Goal: Information Seeking & Learning: Check status

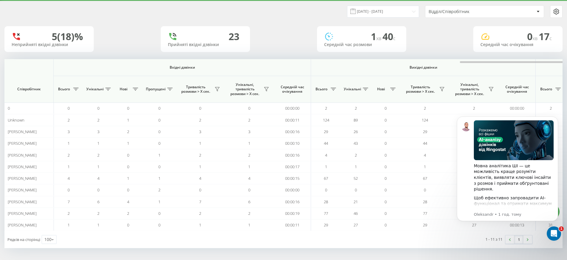
scroll to position [0, 272]
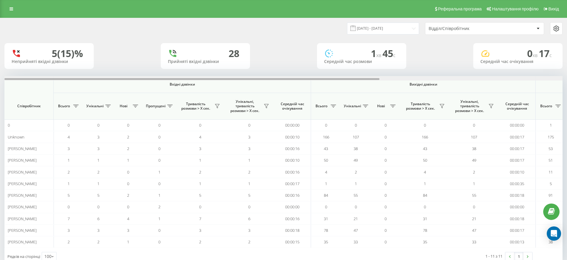
scroll to position [0, 272]
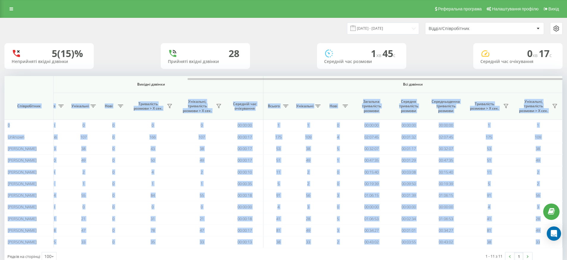
drag, startPoint x: 370, startPoint y: 77, endPoint x: 433, endPoint y: 82, distance: 63.0
click at [433, 82] on div "Вхідні дзвінки Вихідні дзвінки Всі дзвінки Співробітник Всього Унікальні Нові П…" at bounding box center [283, 162] width 558 height 172
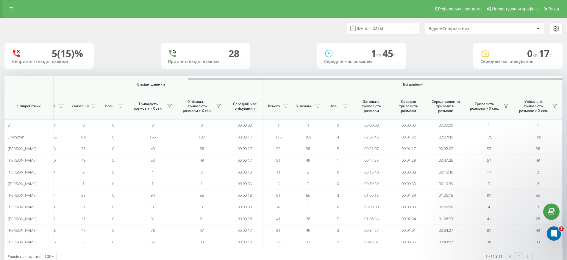
scroll to position [0, 0]
click at [452, 86] on span "Всі дзвінки" at bounding box center [413, 84] width 264 height 5
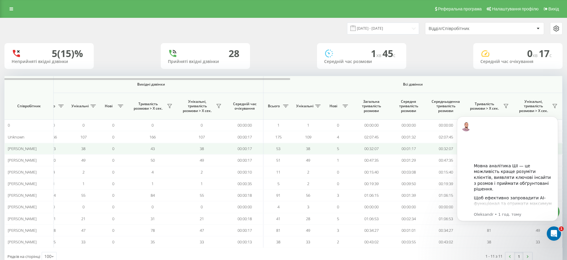
scroll to position [17, 0]
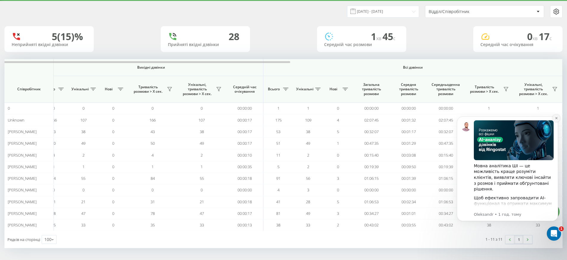
click at [555, 116] on button "Dismiss notification" at bounding box center [556, 119] width 8 height 8
